Goal: Task Accomplishment & Management: Use online tool/utility

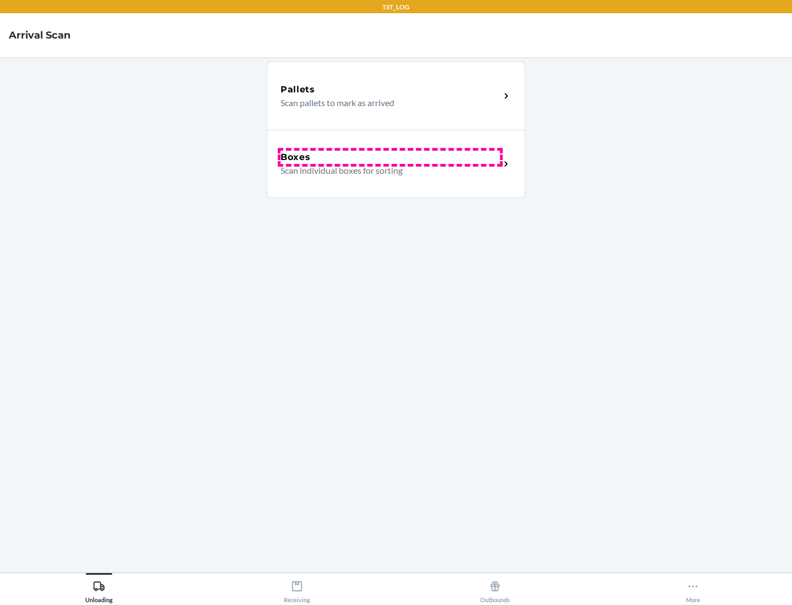
click at [390, 157] on div "Boxes" at bounding box center [391, 157] width 220 height 13
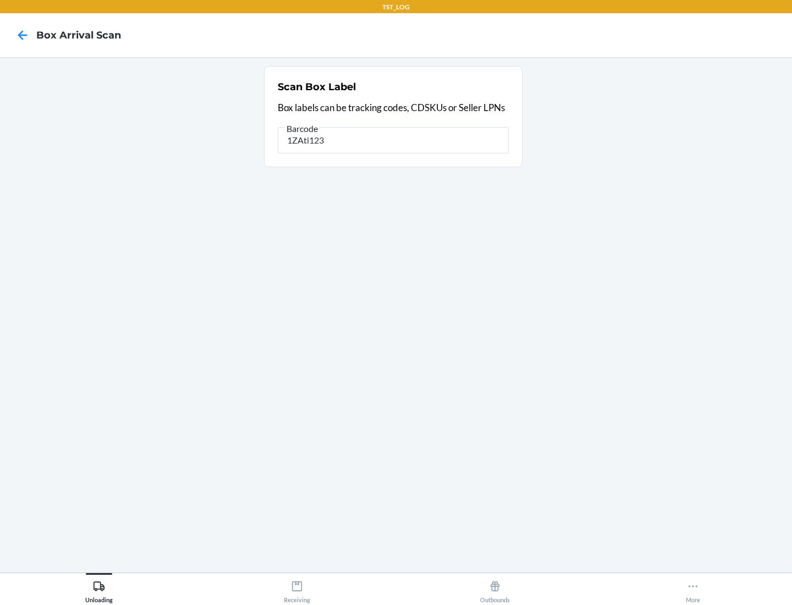
type input "1ZAti123"
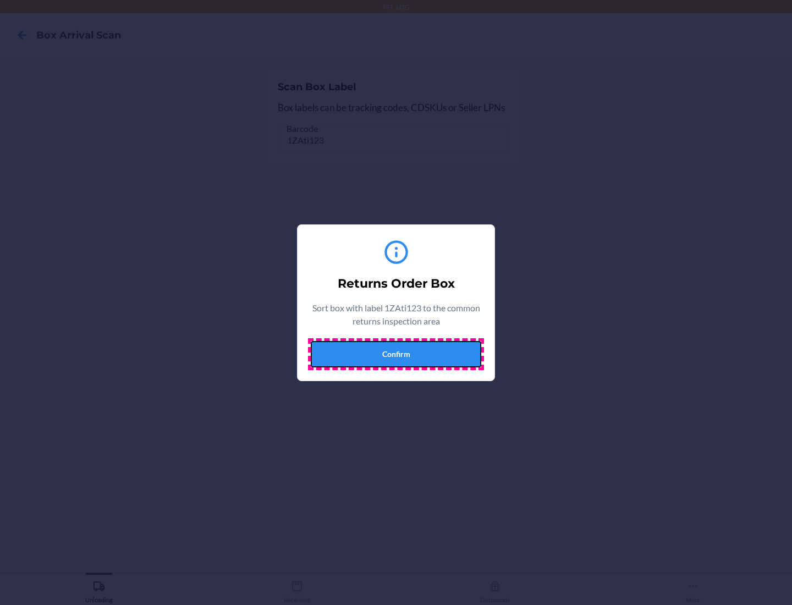
click at [396, 354] on button "Confirm" at bounding box center [396, 354] width 171 height 26
